Goal: Information Seeking & Learning: Check status

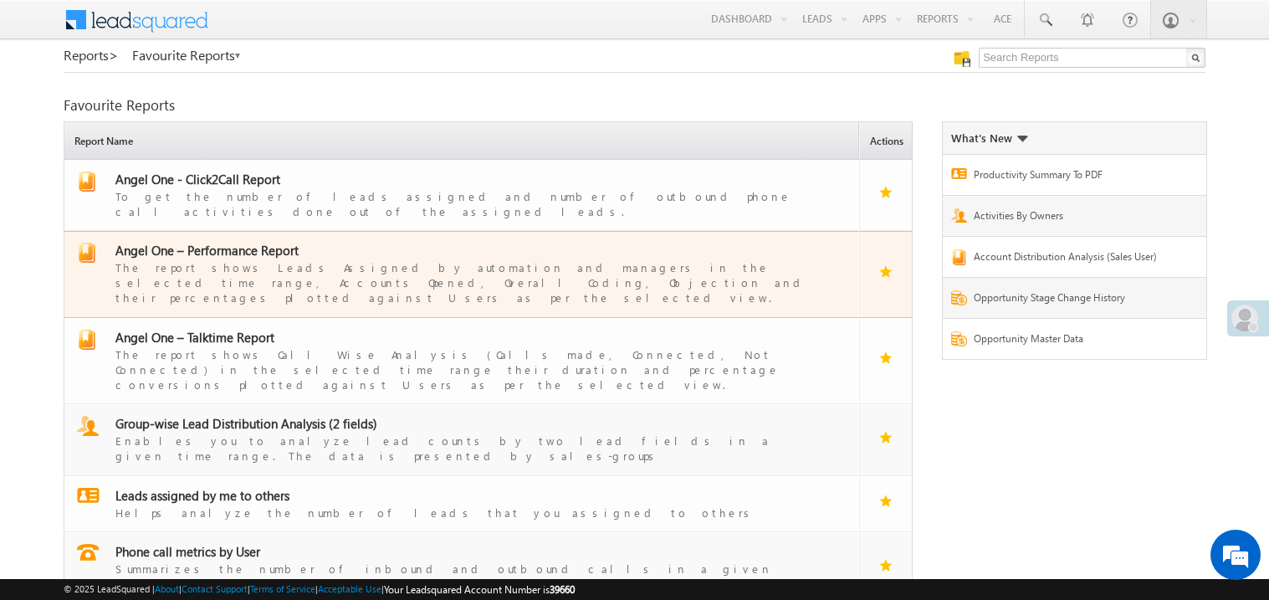
click at [243, 242] on span "Angel One – Performance Report" at bounding box center [206, 250] width 183 height 17
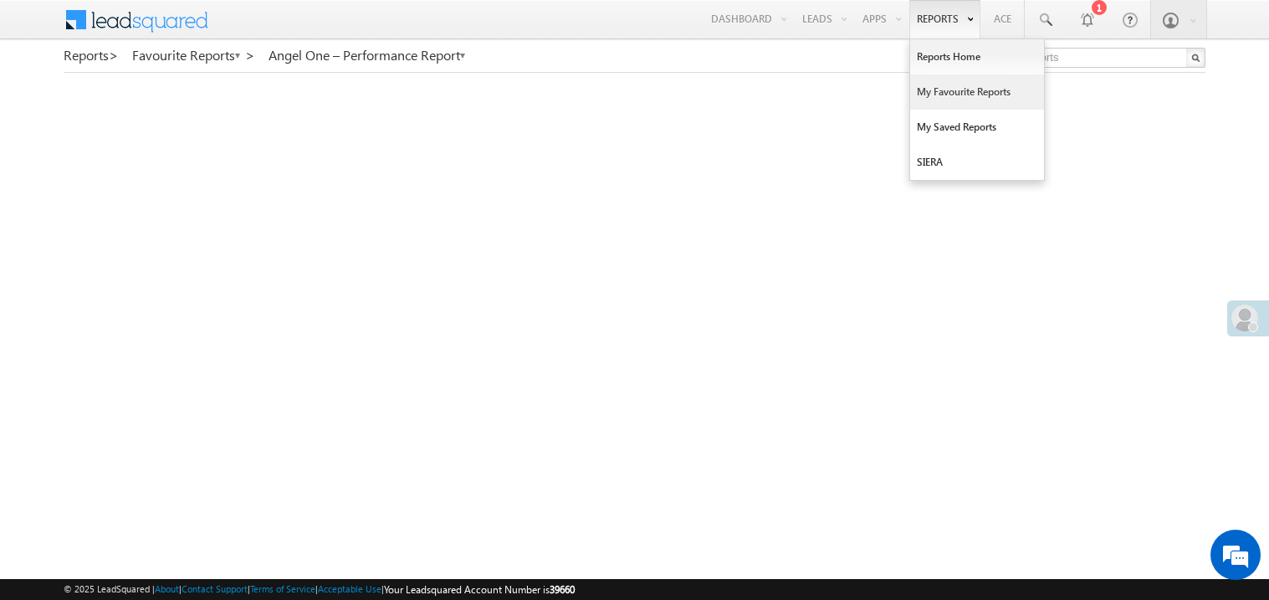
click at [932, 86] on link "My Favourite Reports" at bounding box center [977, 91] width 134 height 35
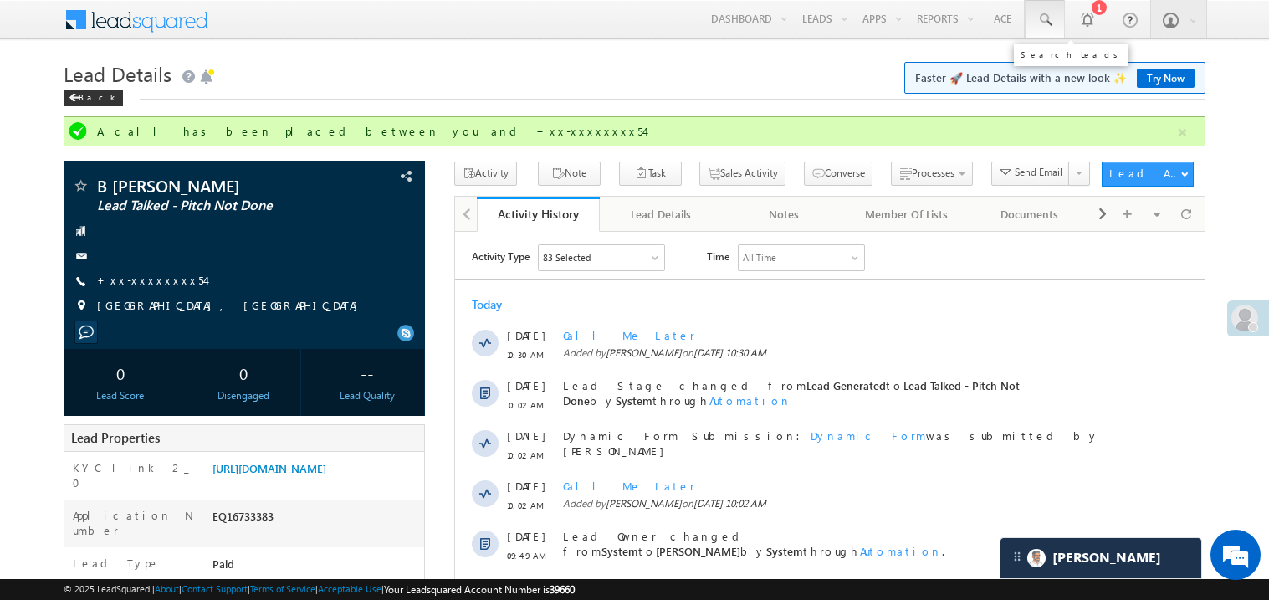
click at [1046, 13] on span at bounding box center [1045, 20] width 17 height 17
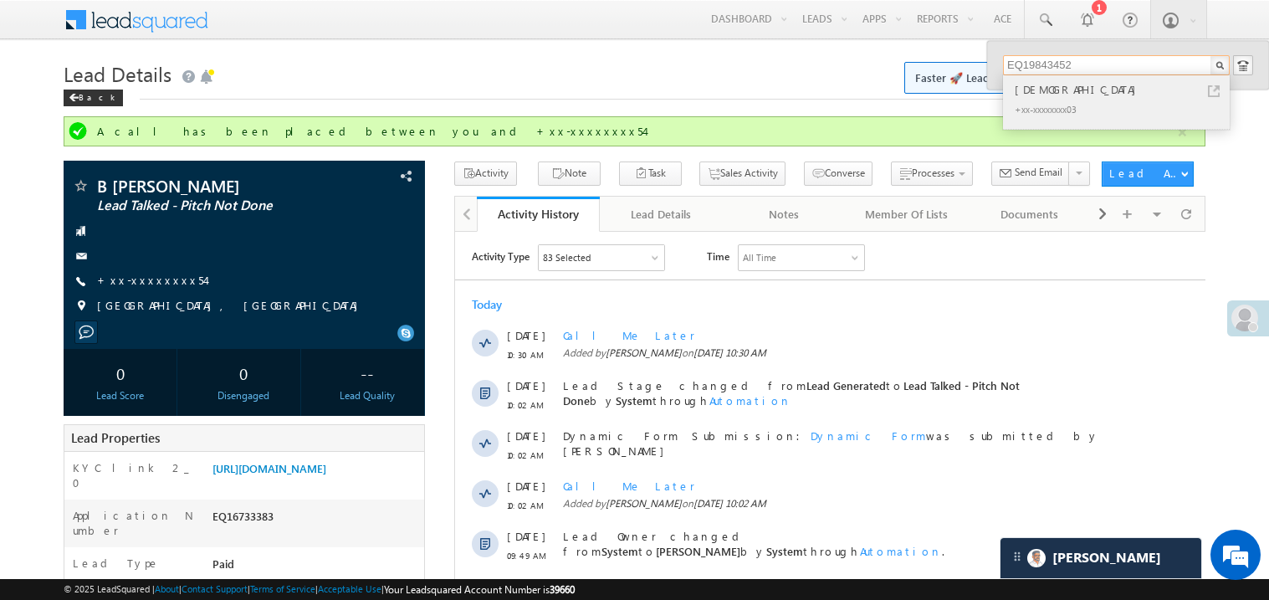
type input "EQ19843452"
click at [1032, 95] on div "[DEMOGRAPHIC_DATA]" at bounding box center [1123, 89] width 224 height 18
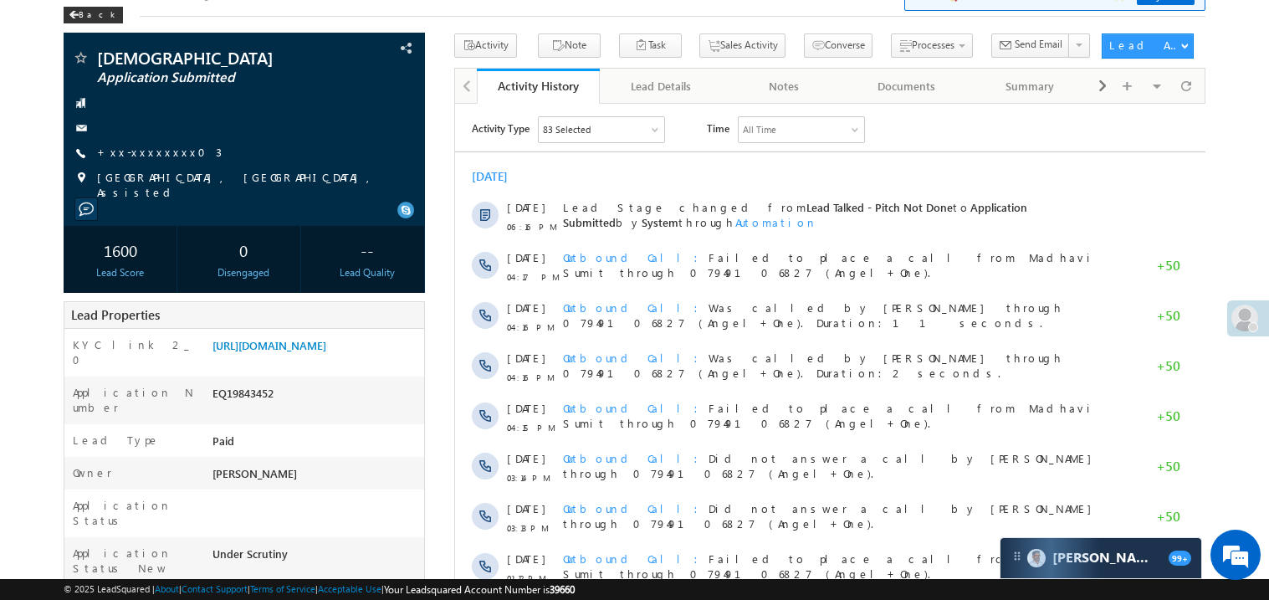
scroll to position [33, 0]
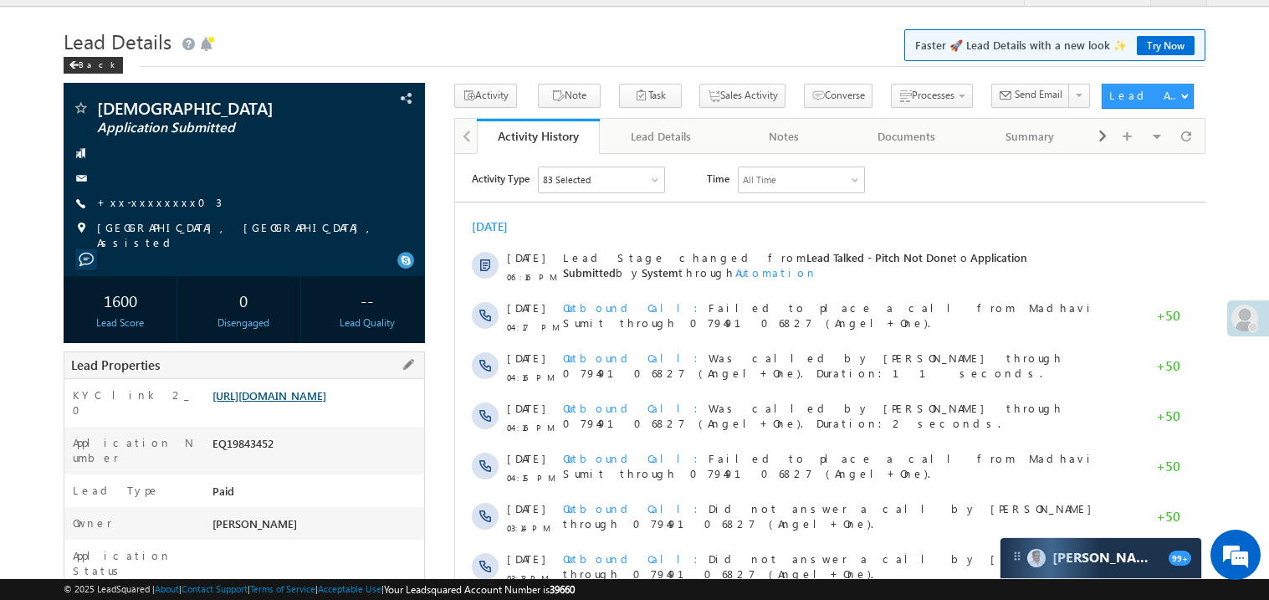
click at [291, 402] on link "https://angelbroking1-pk3em7sa.customui-test.leadsquared.com?leadId=6000fffd-a4…" at bounding box center [270, 395] width 114 height 14
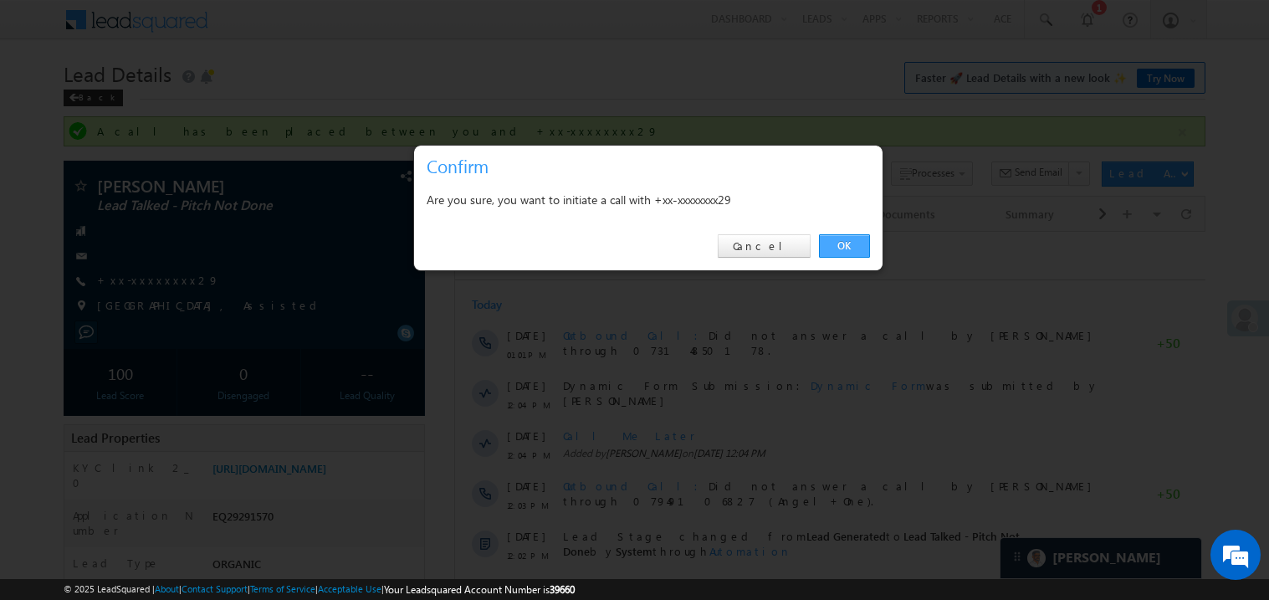
click at [846, 244] on link "OK" at bounding box center [844, 245] width 51 height 23
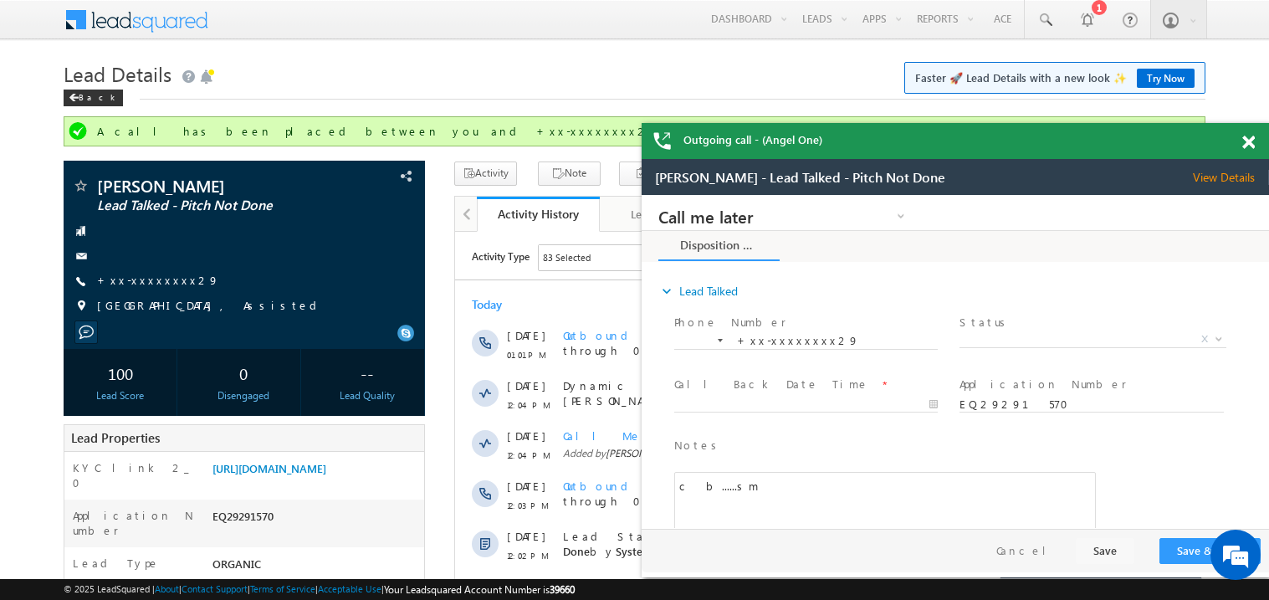
click at [1251, 139] on span at bounding box center [1248, 143] width 13 height 14
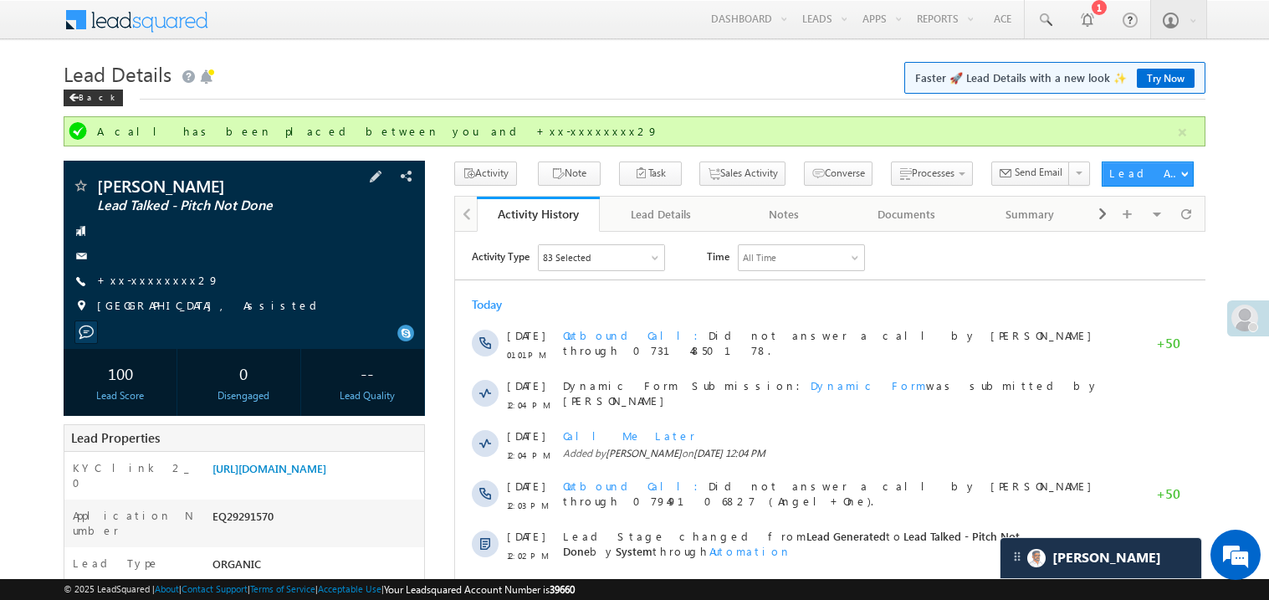
click at [152, 289] on span "+xx-xxxxxxxx29" at bounding box center [158, 281] width 122 height 17
click at [144, 283] on link "+xx-xxxxxxxx29" at bounding box center [158, 280] width 122 height 14
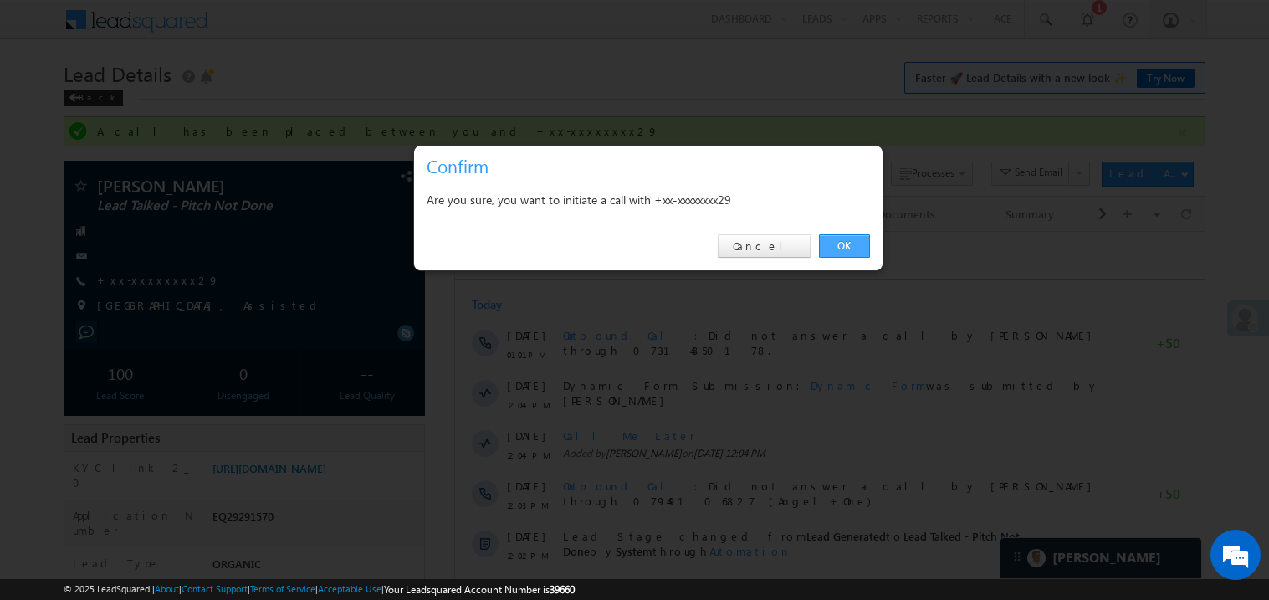
click at [836, 241] on link "OK" at bounding box center [844, 245] width 51 height 23
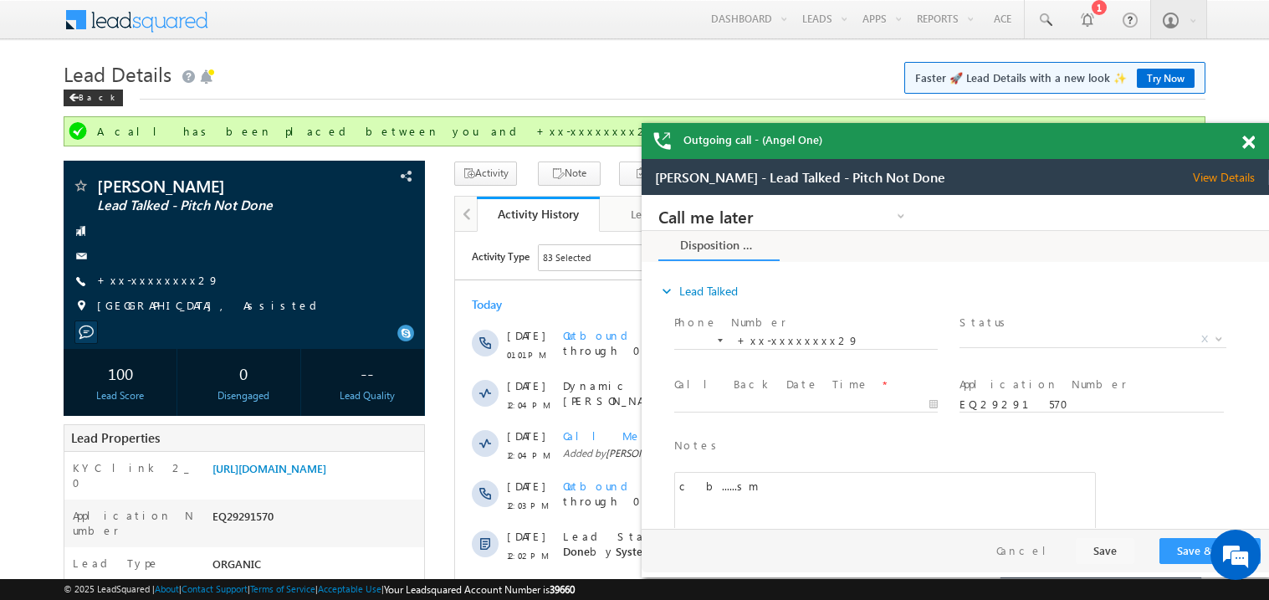
click at [1244, 142] on span at bounding box center [1248, 143] width 13 height 14
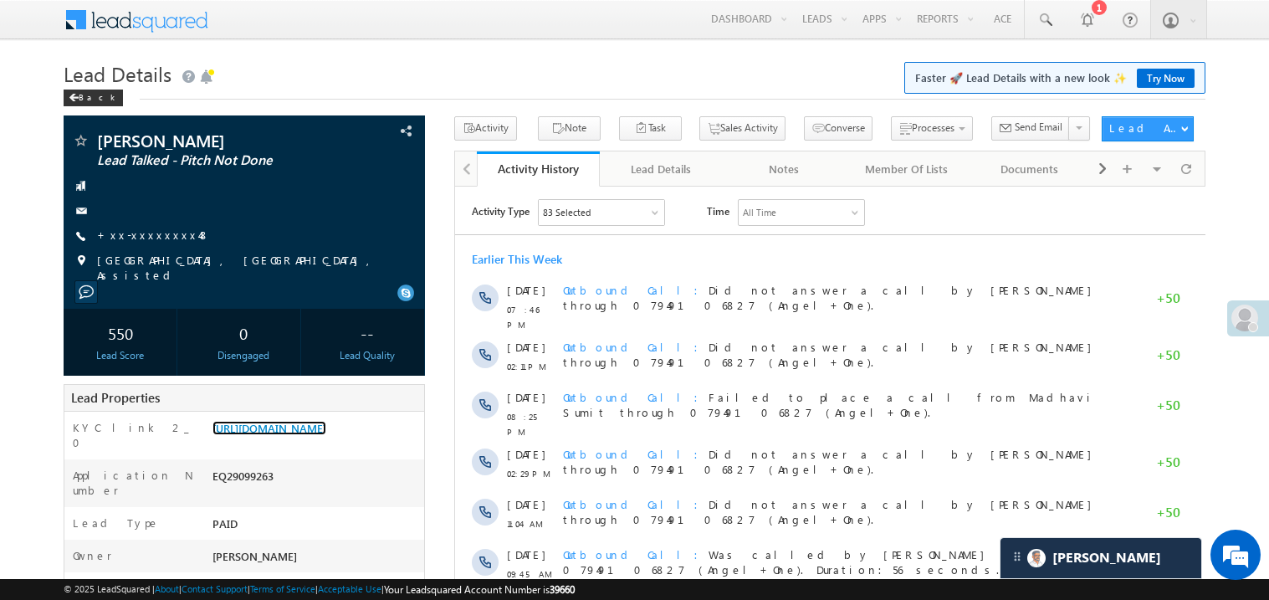
click at [306, 432] on link "[URL][DOMAIN_NAME]" at bounding box center [270, 428] width 114 height 14
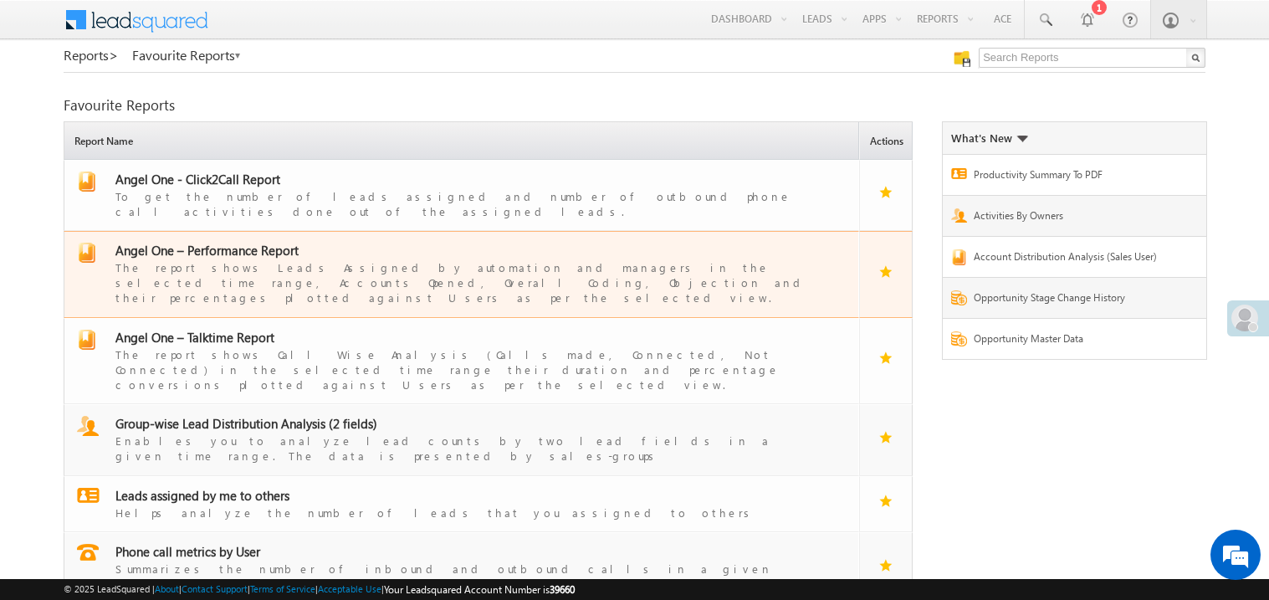
click at [238, 242] on span "Angel One – Performance Report" at bounding box center [206, 250] width 183 height 17
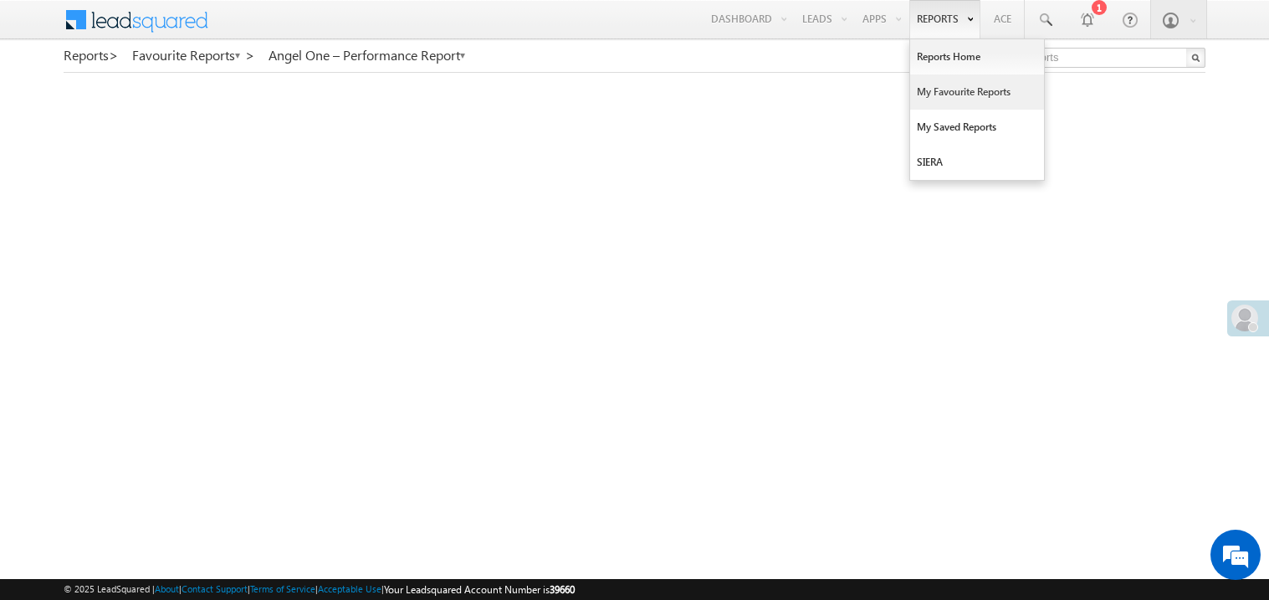
click at [929, 88] on link "My Favourite Reports" at bounding box center [977, 91] width 134 height 35
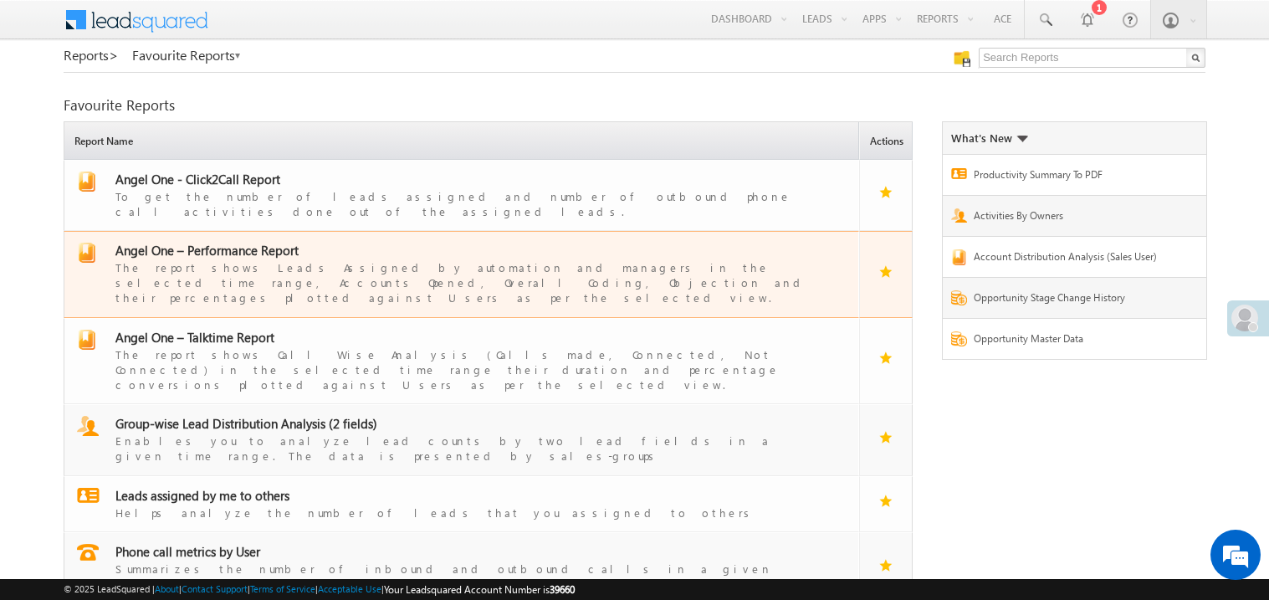
click at [237, 242] on span "Angel One – Performance Report" at bounding box center [206, 250] width 183 height 17
